Goal: Task Accomplishment & Management: Use online tool/utility

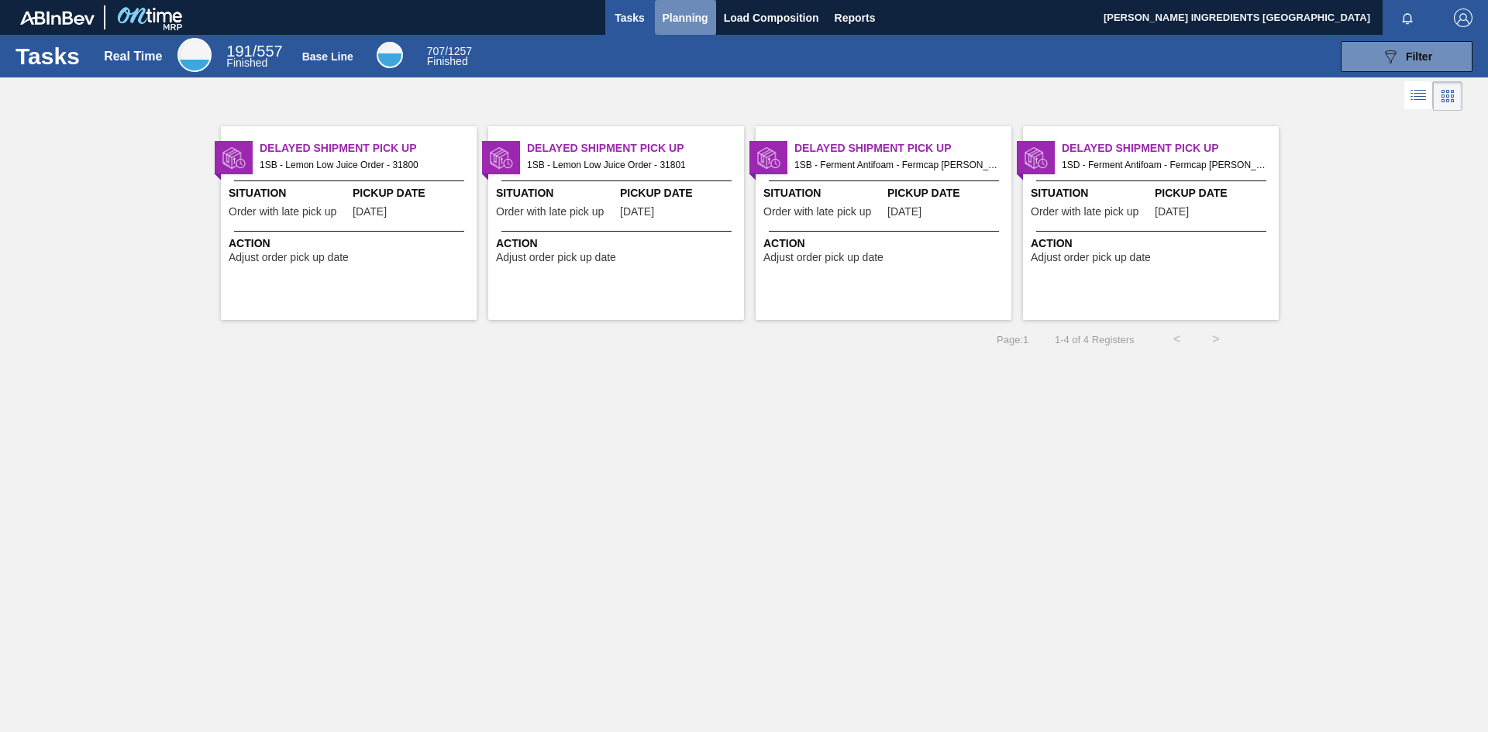
click at [692, 15] on span "Planning" at bounding box center [685, 18] width 46 height 19
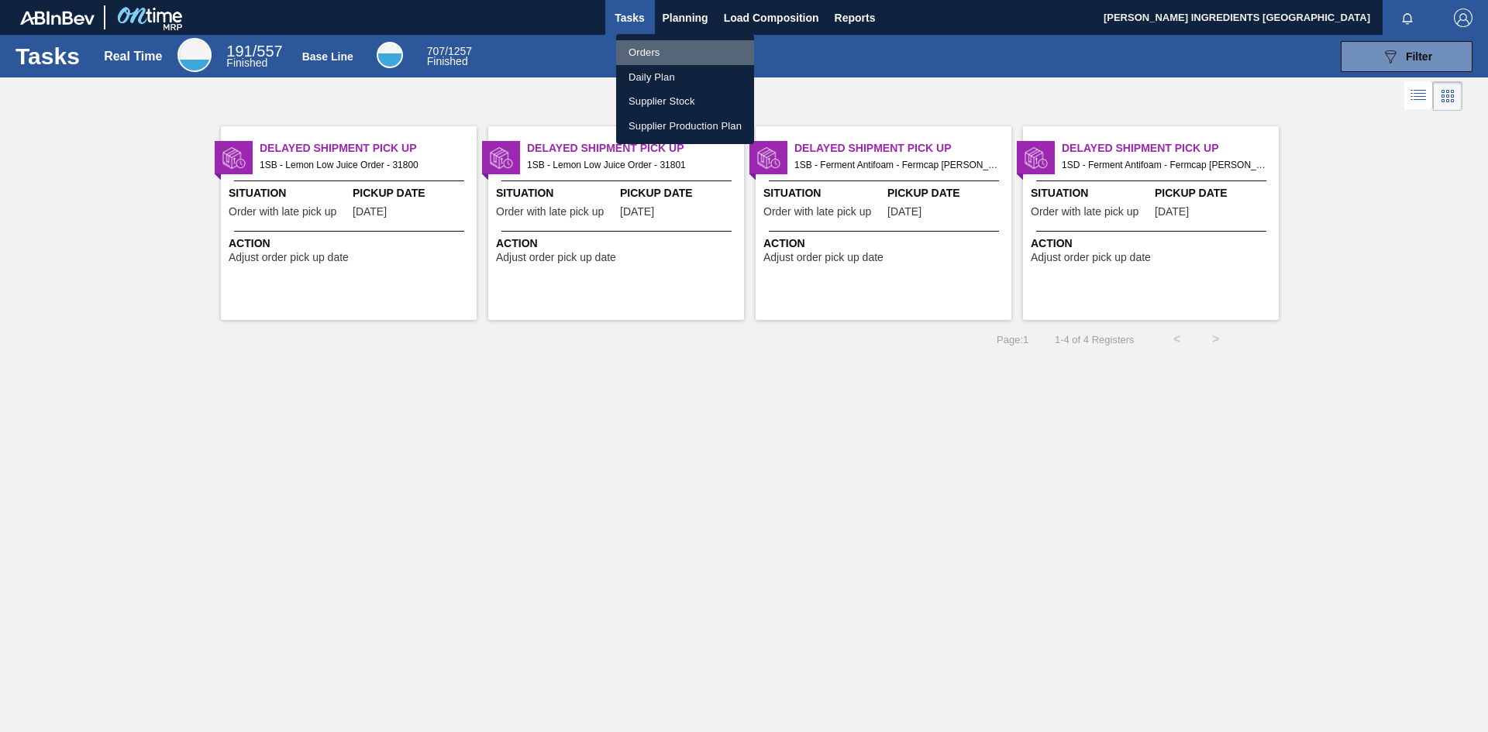
click at [650, 50] on li "Orders" at bounding box center [685, 52] width 138 height 25
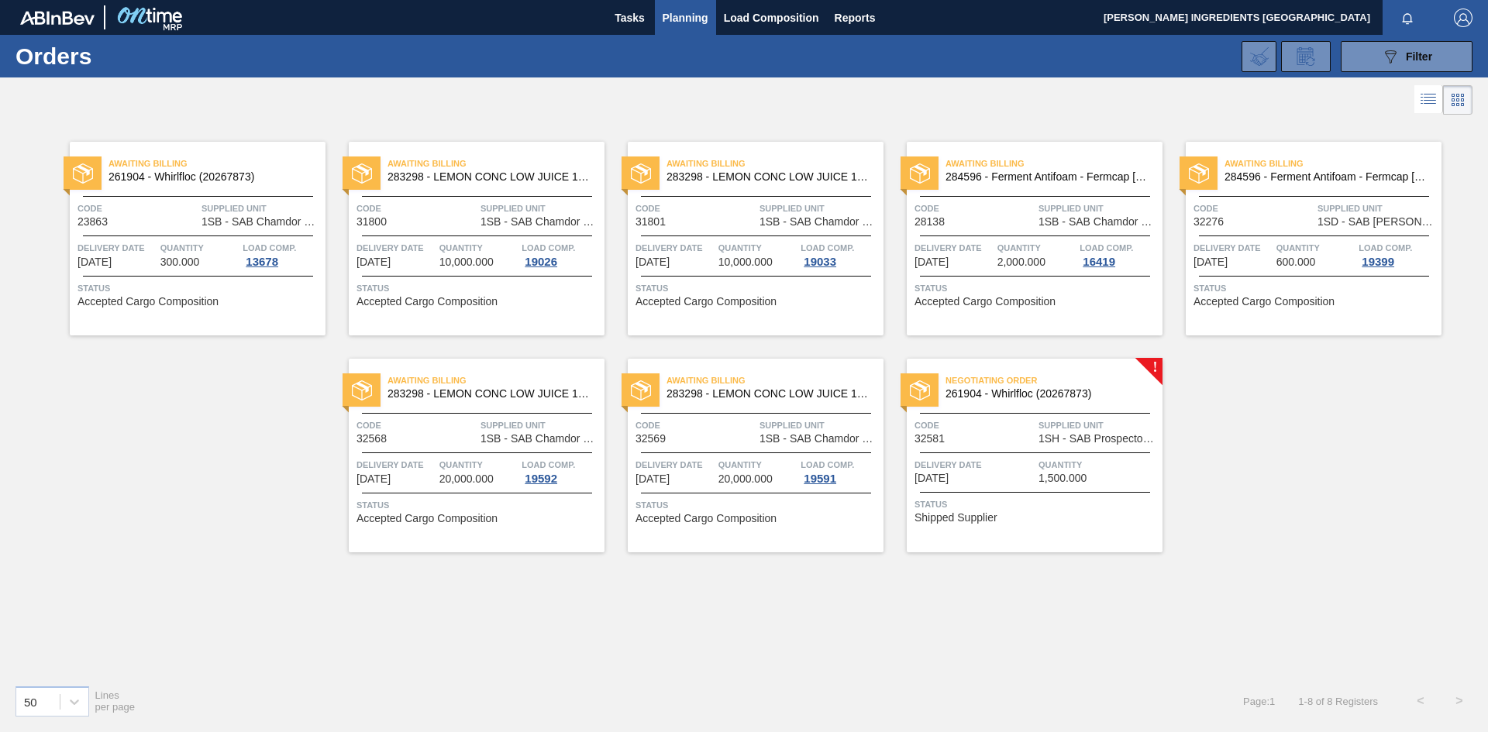
click at [1030, 480] on div "Delivery Date 11/05/2025" at bounding box center [974, 470] width 120 height 27
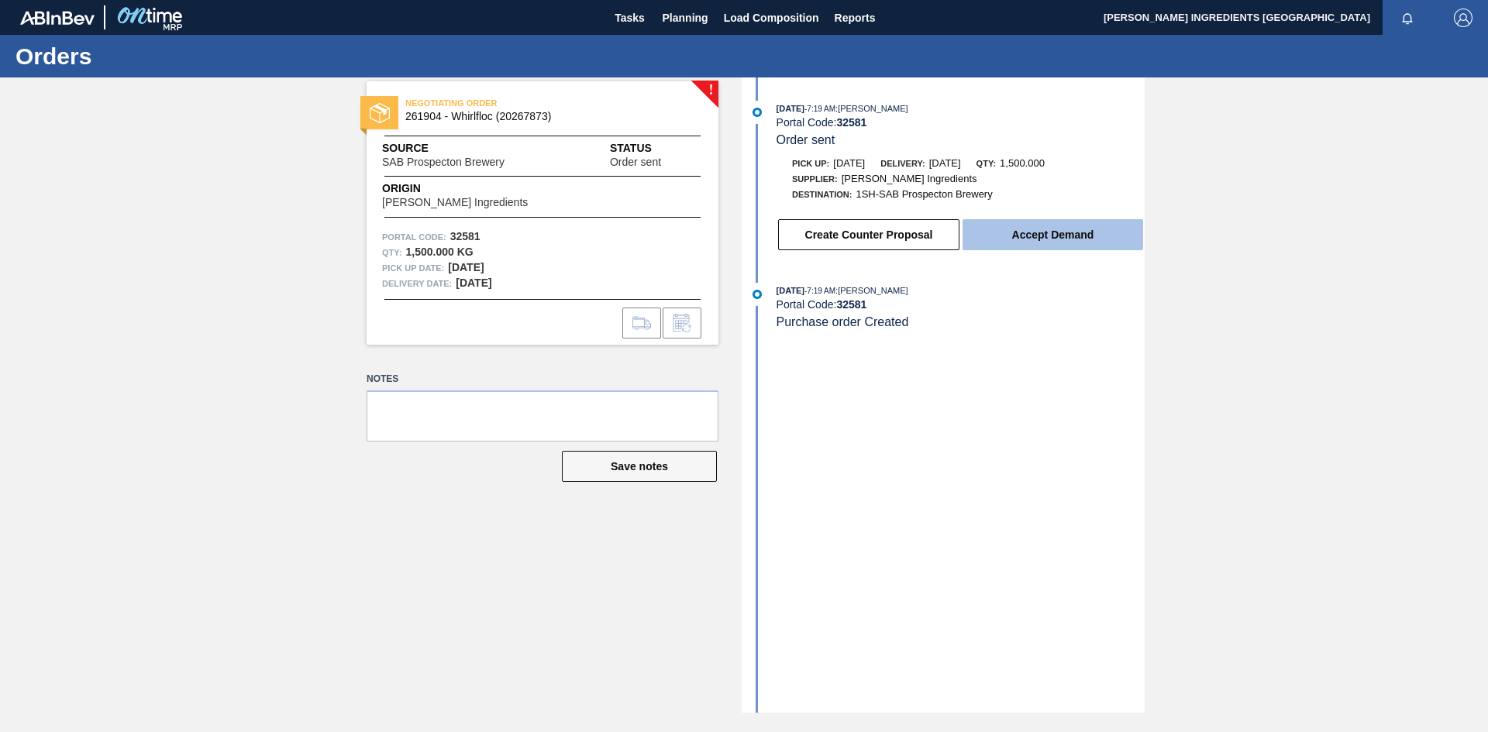
click at [1060, 241] on button "Accept Demand" at bounding box center [1052, 234] width 181 height 31
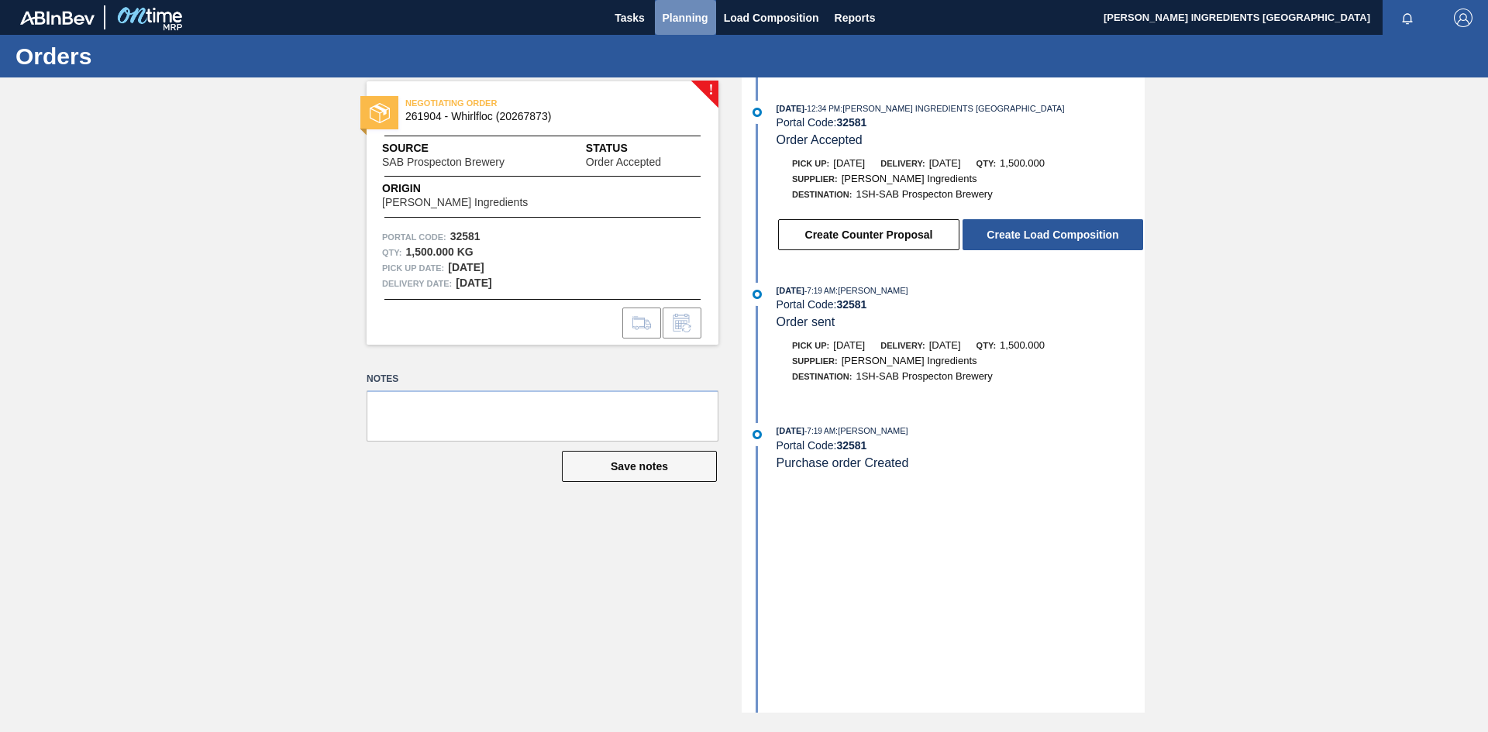
click at [676, 16] on span "Planning" at bounding box center [685, 18] width 46 height 19
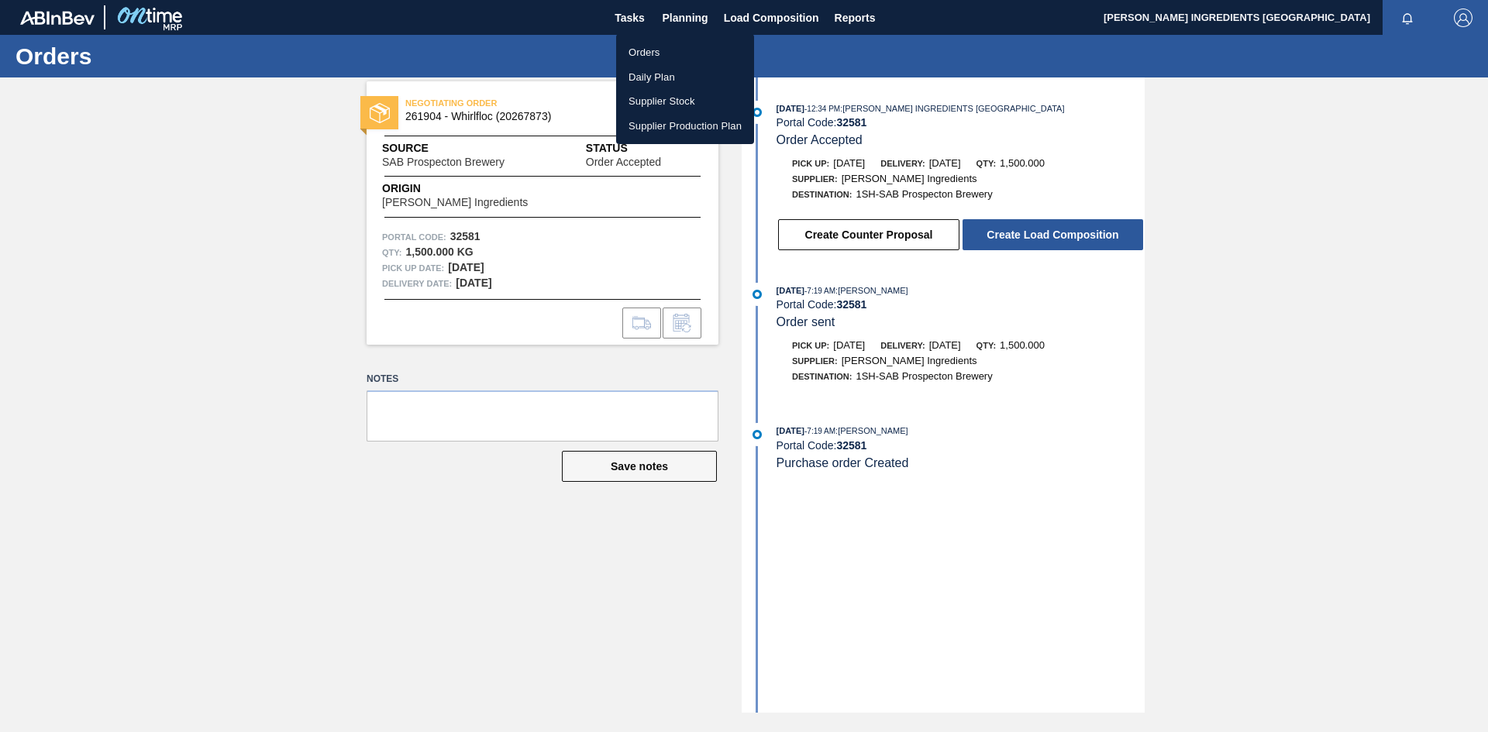
click at [656, 54] on li "Orders" at bounding box center [685, 52] width 138 height 25
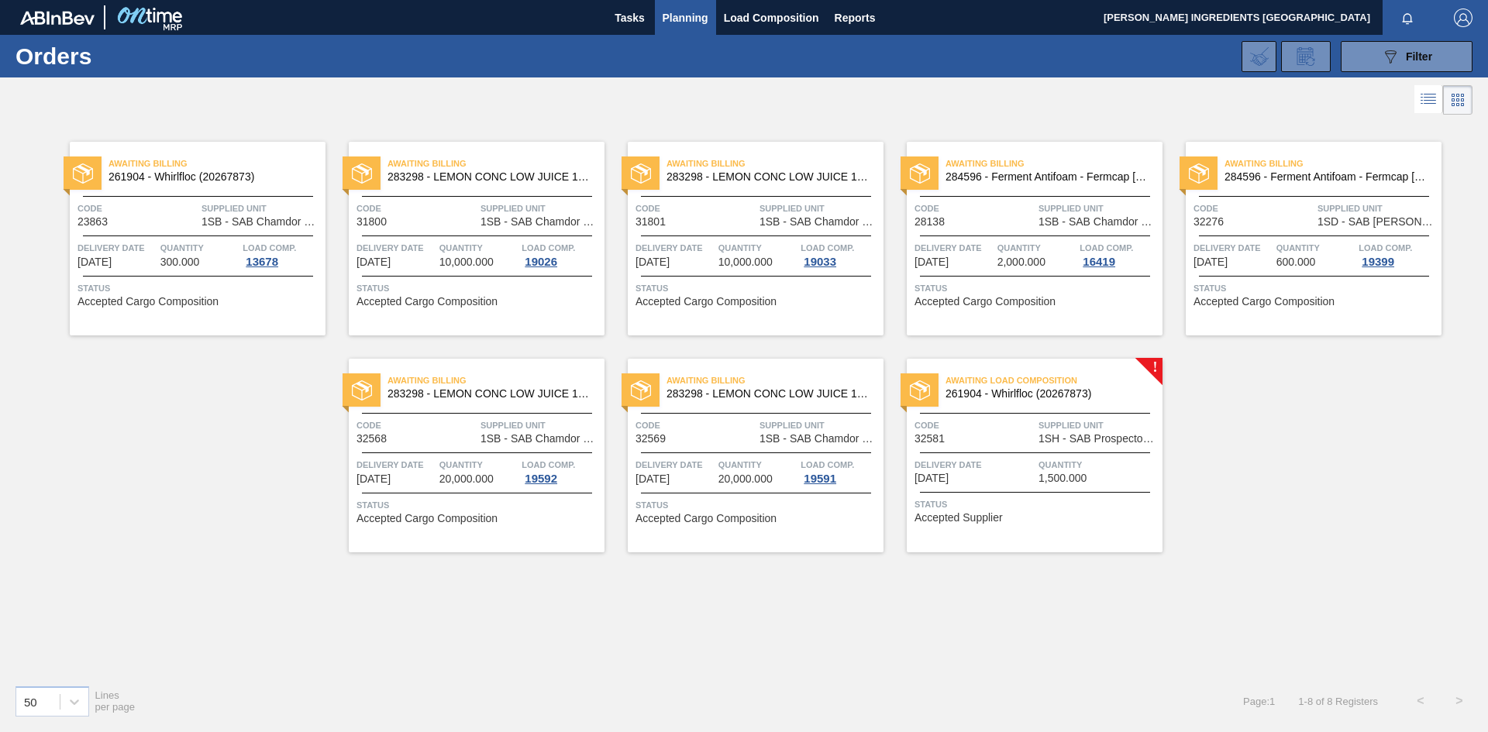
click at [1097, 479] on div "Quantity 1,500.000" at bounding box center [1098, 470] width 120 height 27
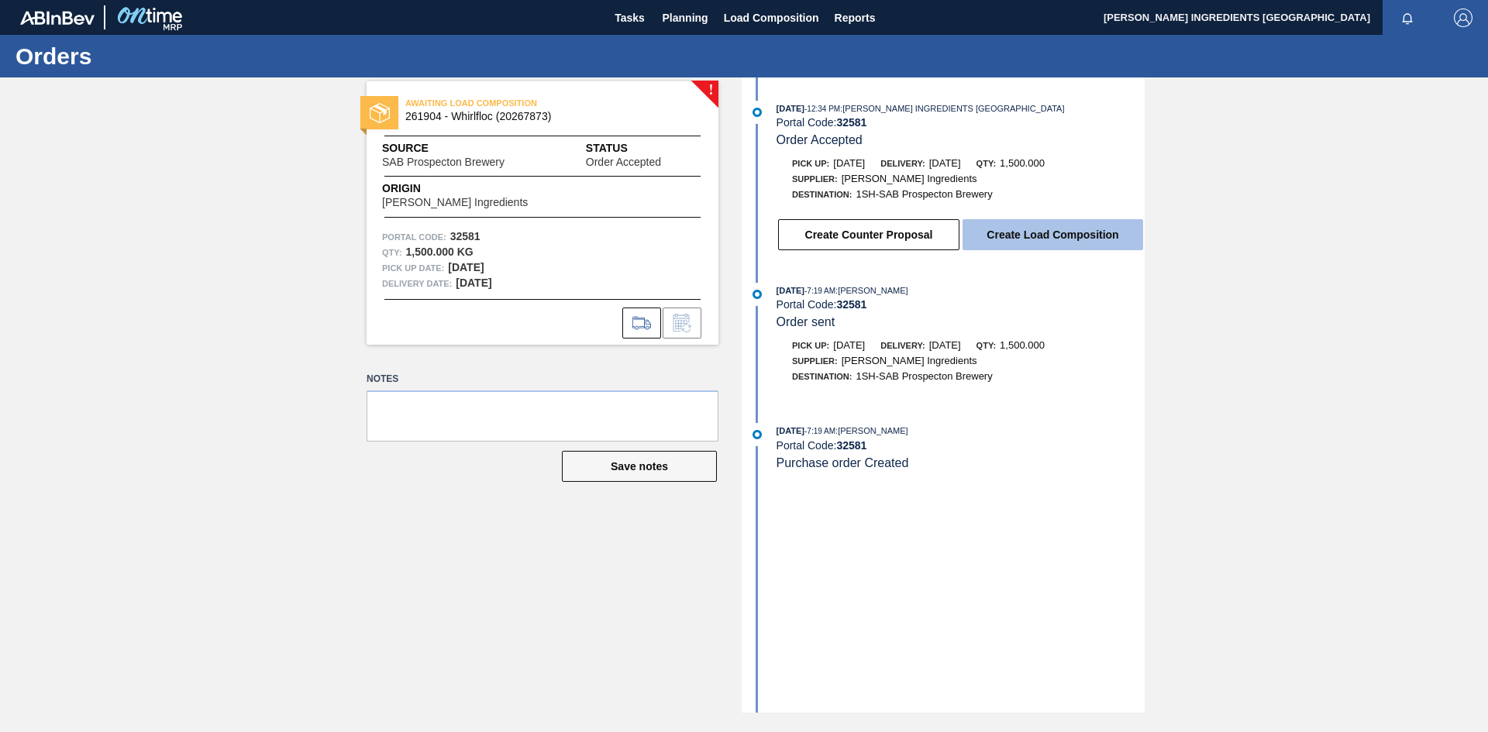
click at [1042, 240] on button "Create Load Composition" at bounding box center [1052, 234] width 181 height 31
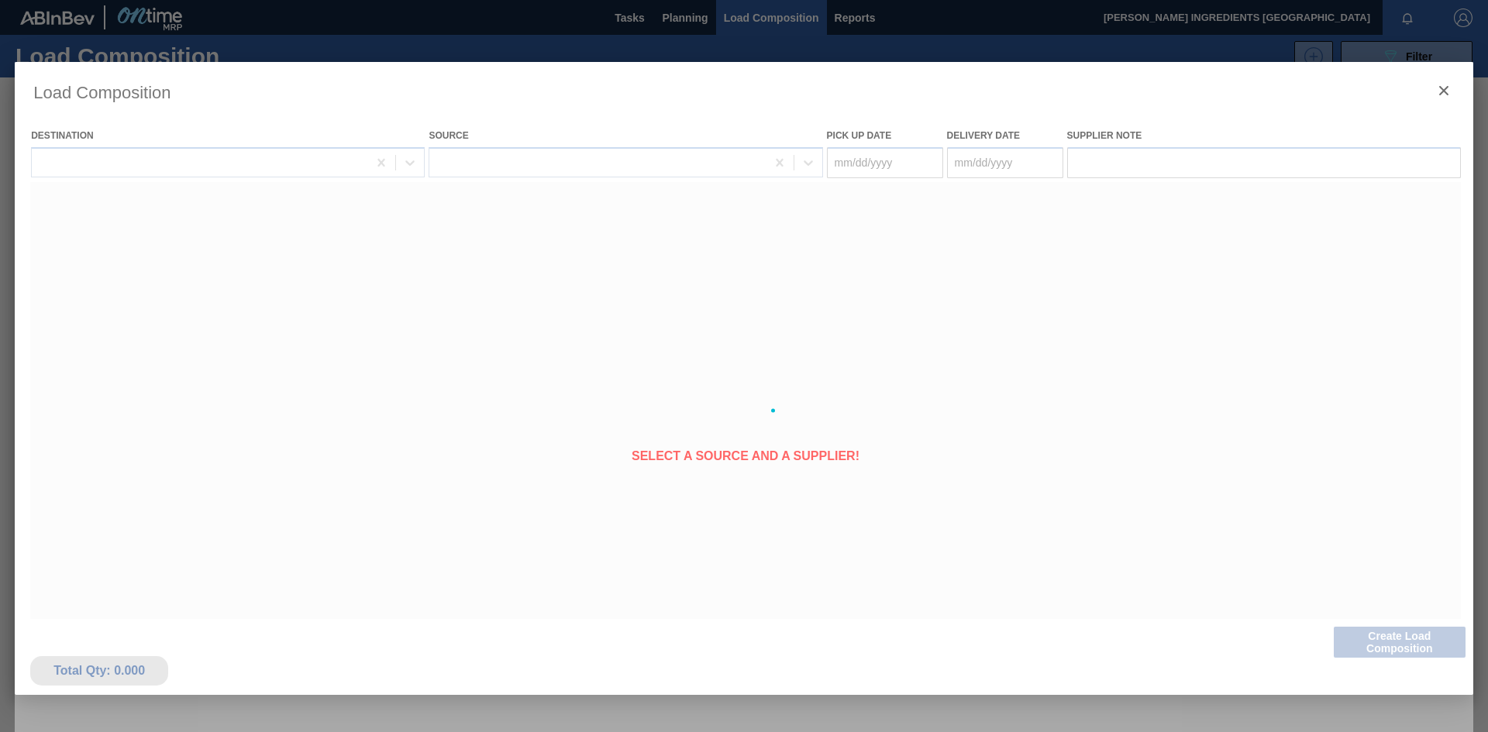
type Date "11/04/2025"
type Date "[DATE]"
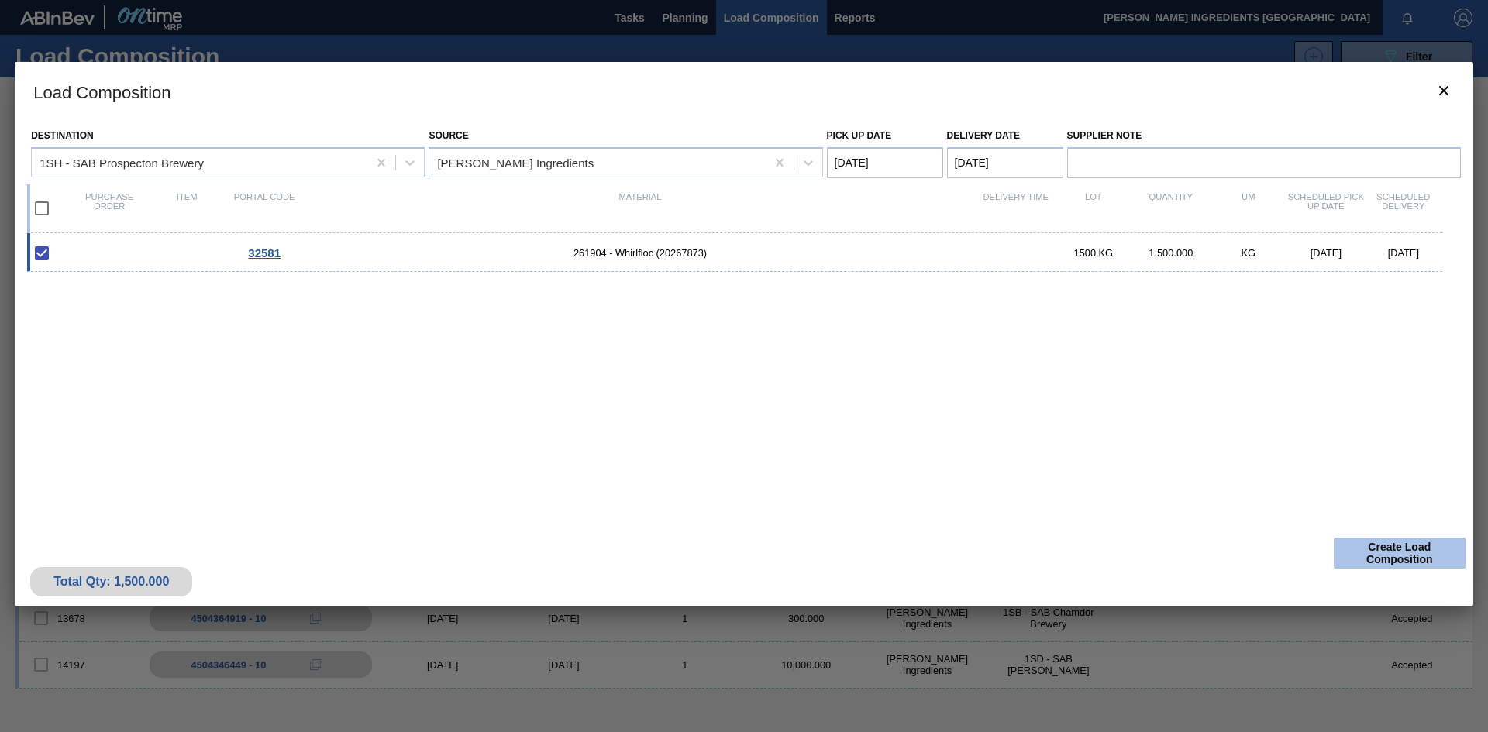
click at [1411, 555] on button "Create Load Composition" at bounding box center [1400, 553] width 132 height 31
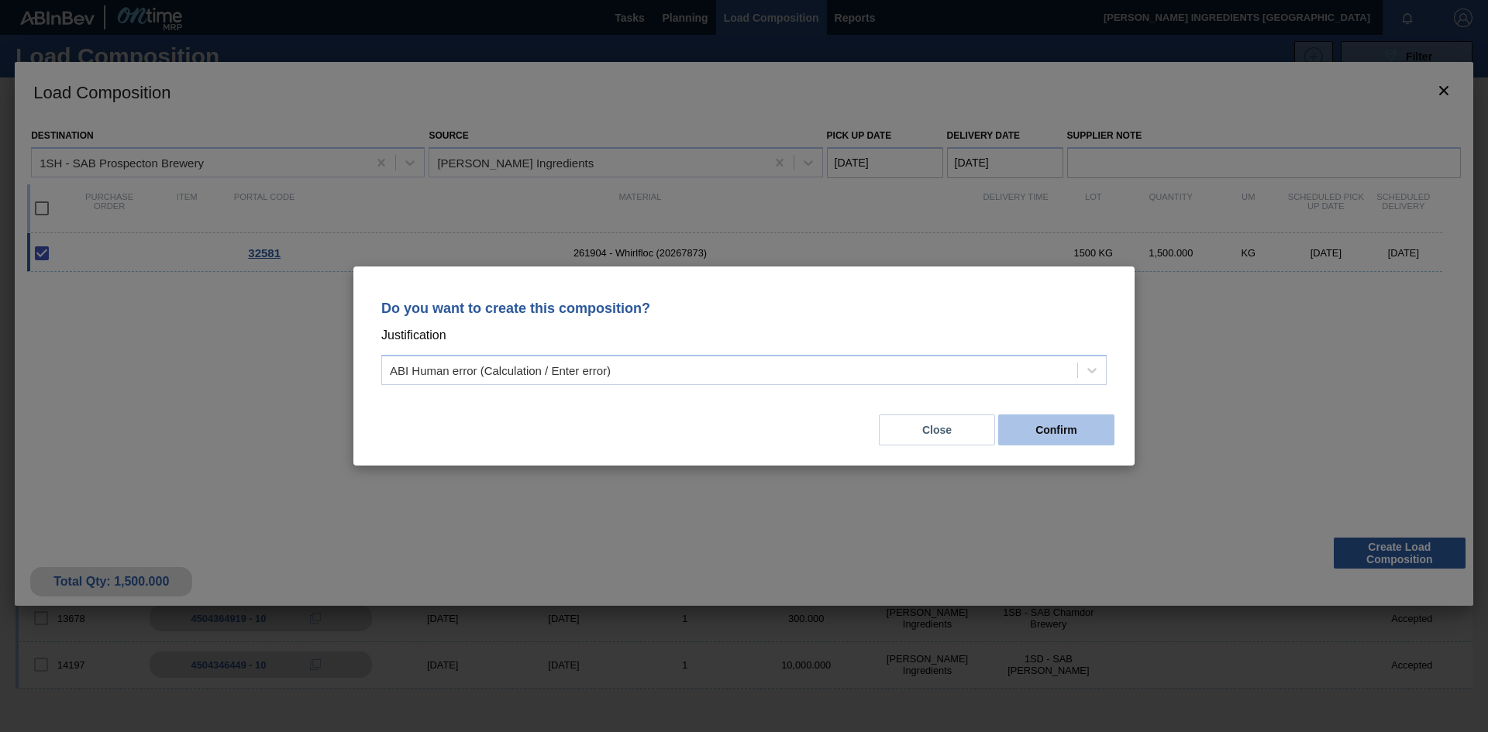
click at [1042, 435] on button "Confirm" at bounding box center [1056, 430] width 116 height 31
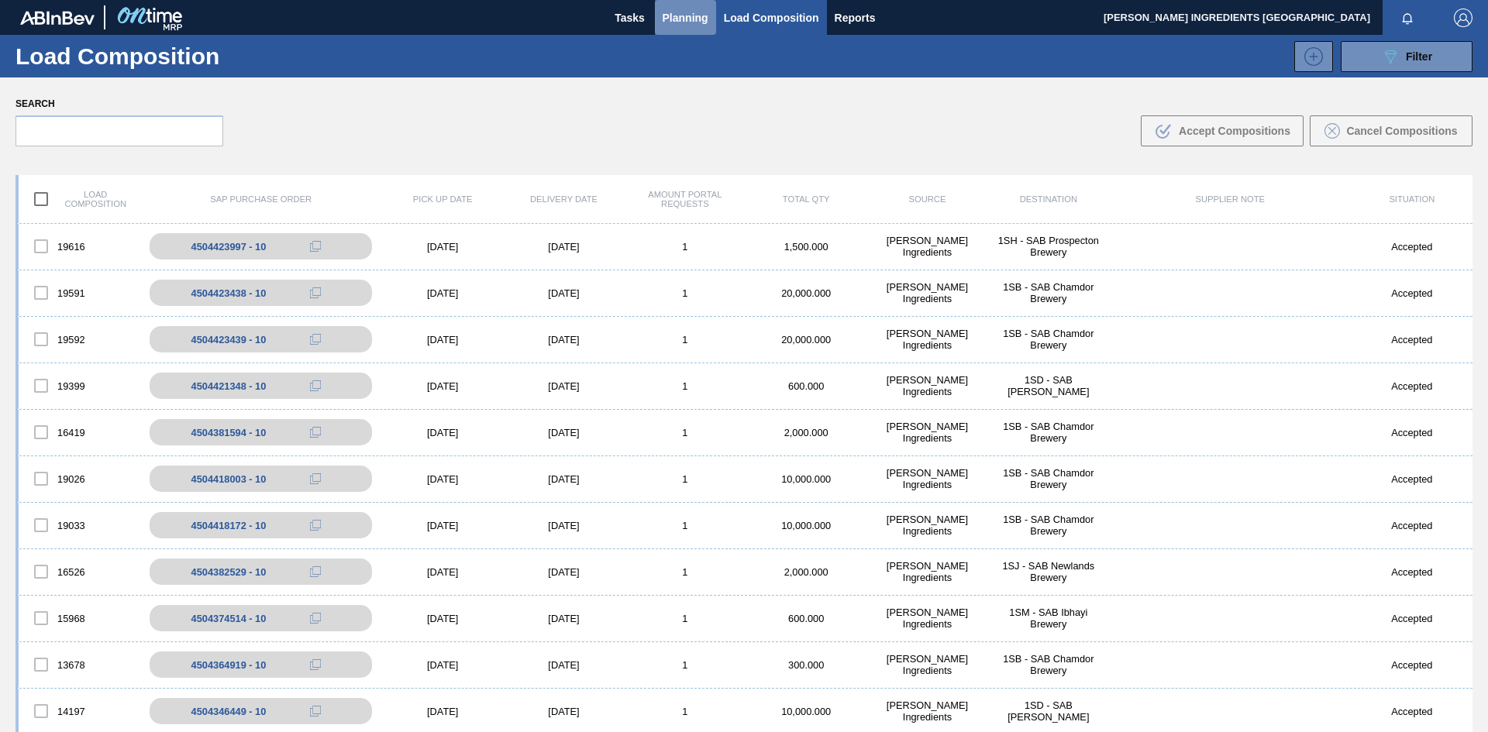
click at [680, 18] on span "Planning" at bounding box center [685, 18] width 46 height 19
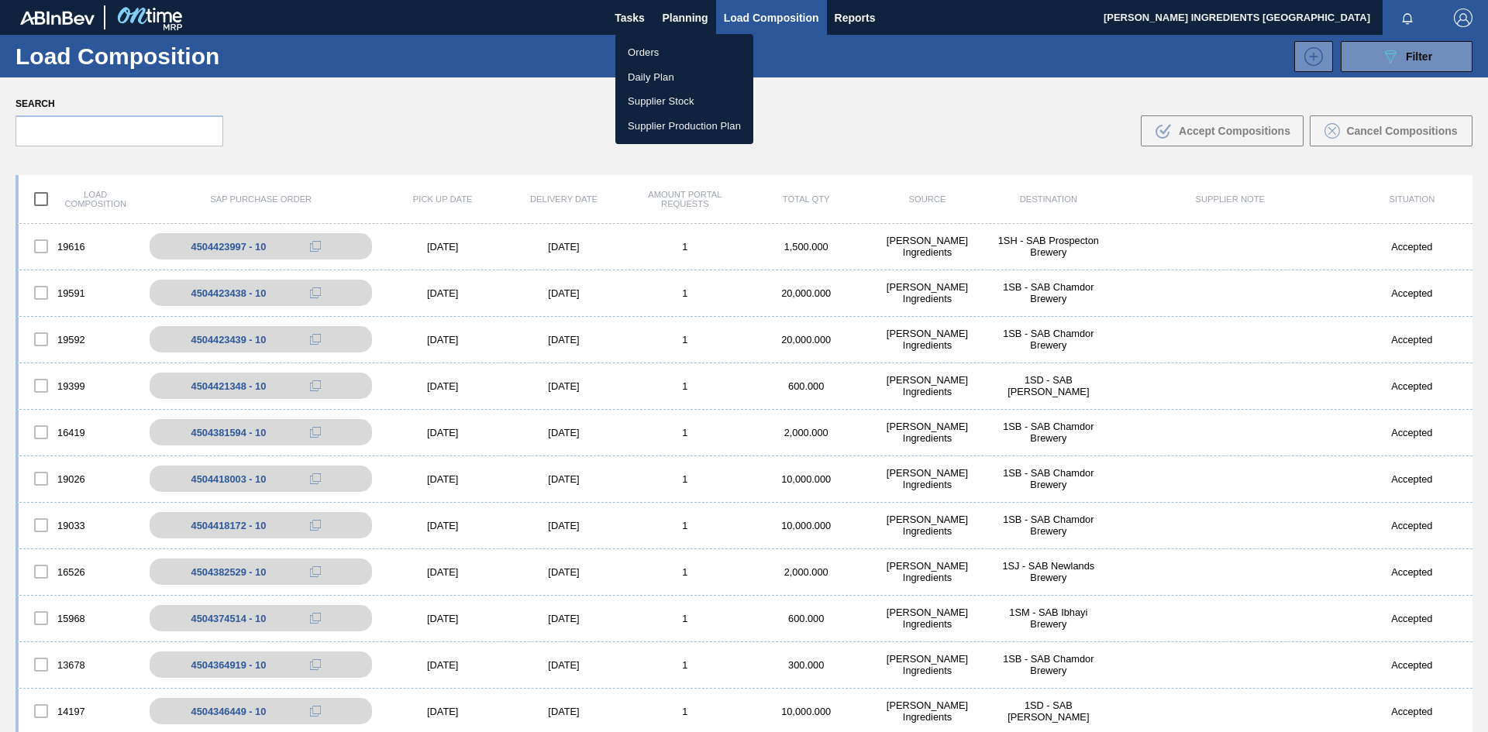
click at [680, 45] on li "Orders" at bounding box center [684, 52] width 138 height 25
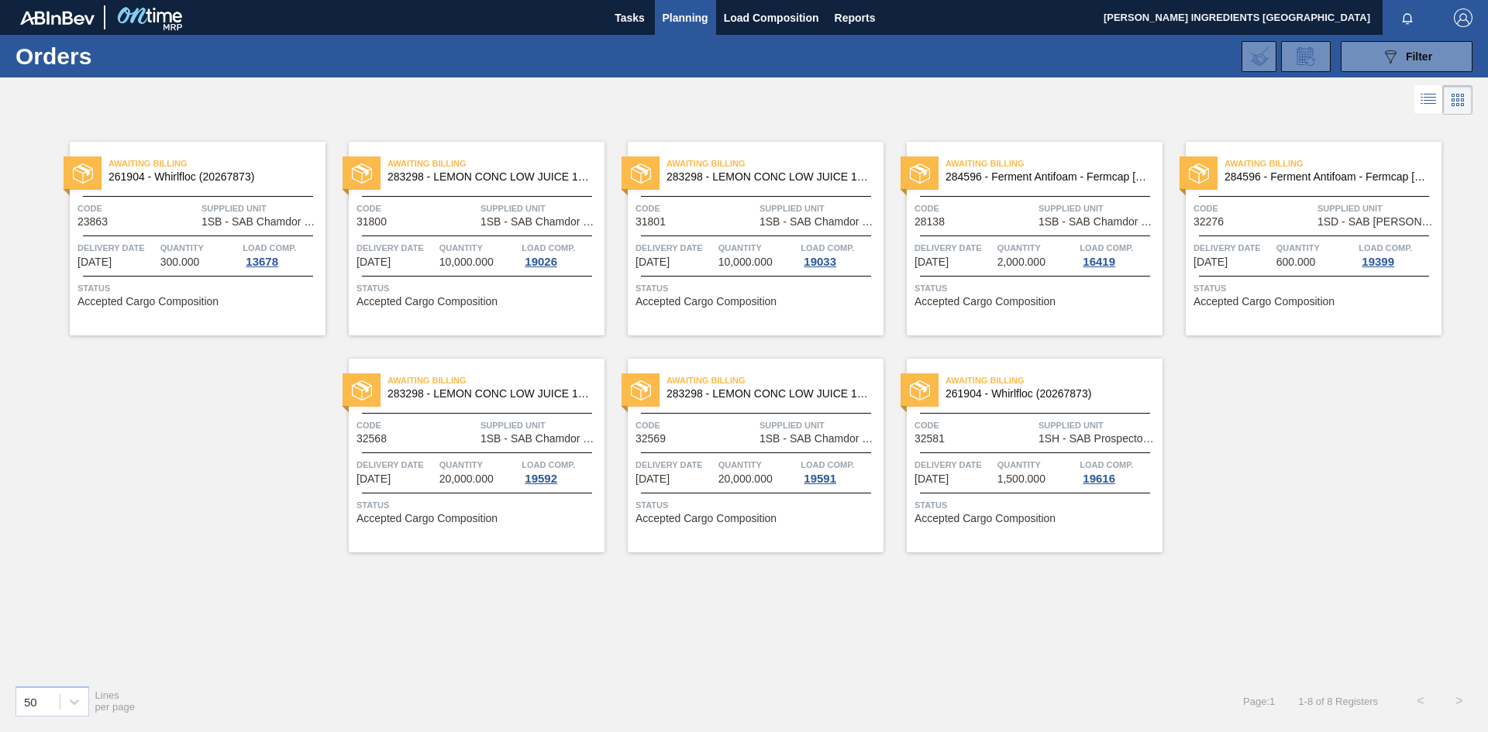
click at [1031, 511] on span "Status" at bounding box center [1036, 504] width 244 height 15
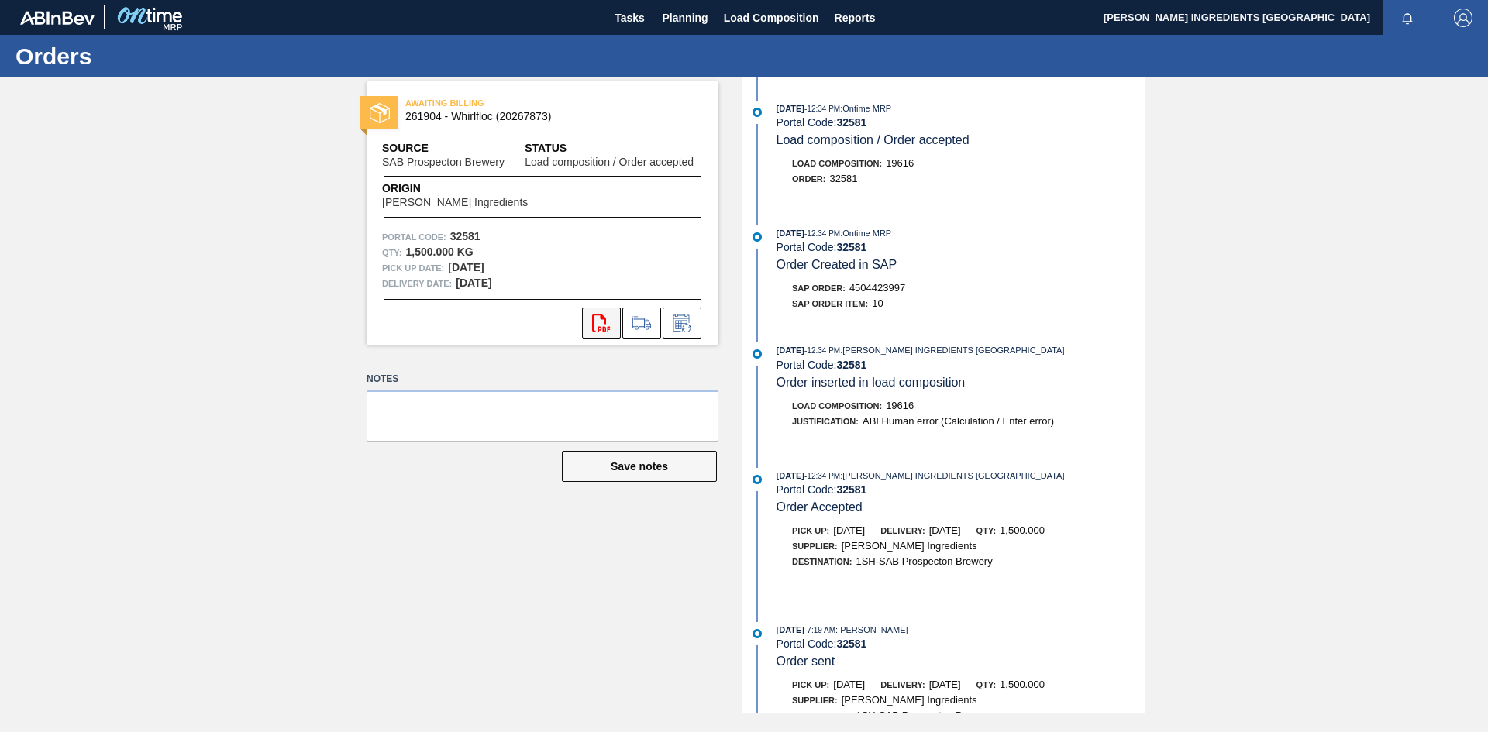
click at [604, 330] on icon "svg{fill:#ff0000}" at bounding box center [601, 323] width 19 height 19
